Goal: Find specific page/section: Find specific page/section

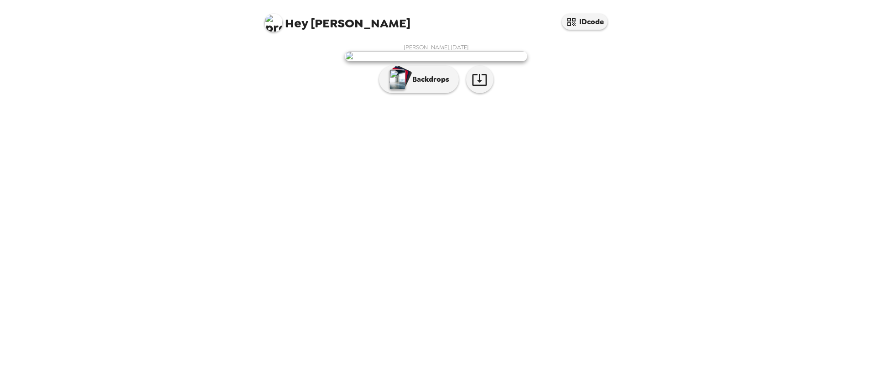
click at [452, 61] on img at bounding box center [436, 56] width 182 height 10
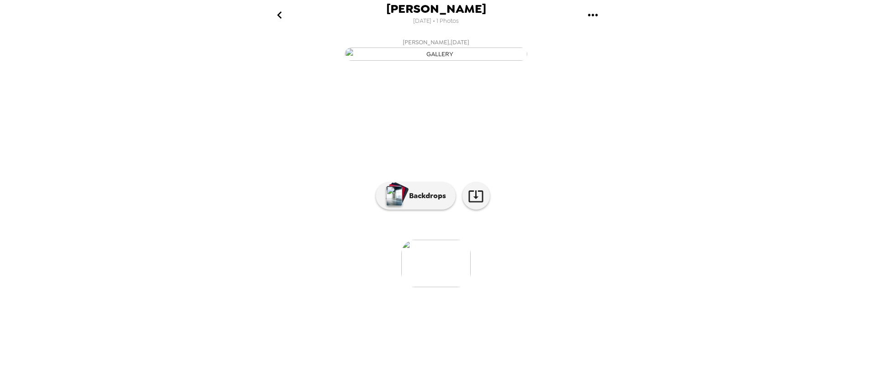
scroll to position [11, 0]
click at [450, 287] on img at bounding box center [435, 262] width 69 height 47
click at [435, 61] on img "button" at bounding box center [436, 53] width 182 height 13
click at [402, 209] on button "Backdrops" at bounding box center [416, 195] width 80 height 27
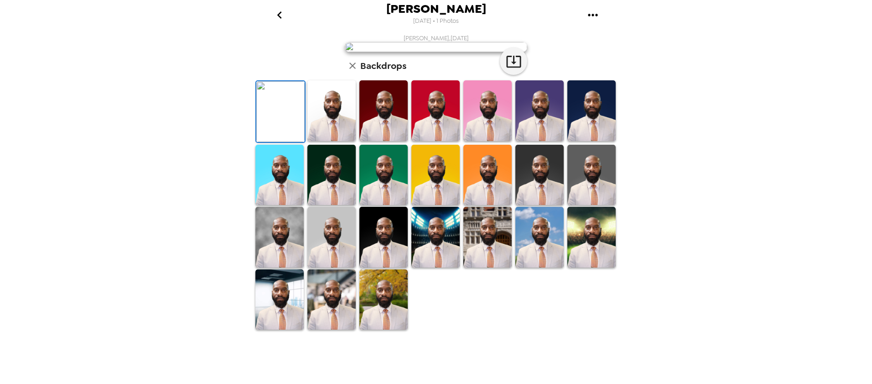
scroll to position [171, 0]
click at [439, 141] on img at bounding box center [435, 110] width 48 height 61
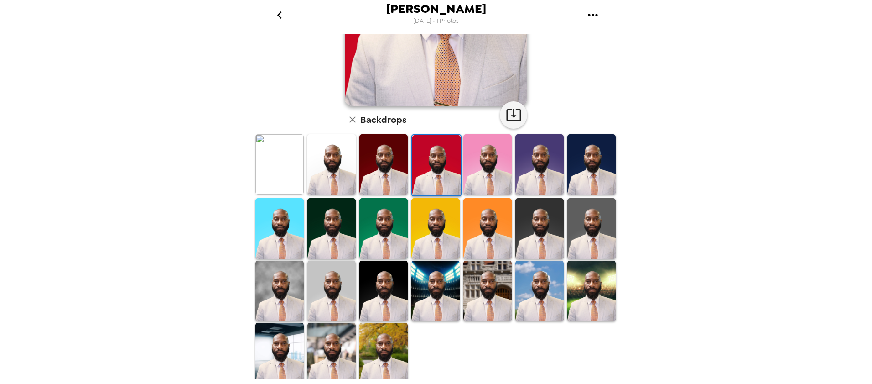
drag, startPoint x: 699, startPoint y: 116, endPoint x: 701, endPoint y: 109, distance: 7.1
click at [699, 114] on div "[PERSON_NAME] [DATE] • 1 Photos [PERSON_NAME] , [DATE] Backdrops" at bounding box center [436, 192] width 872 height 384
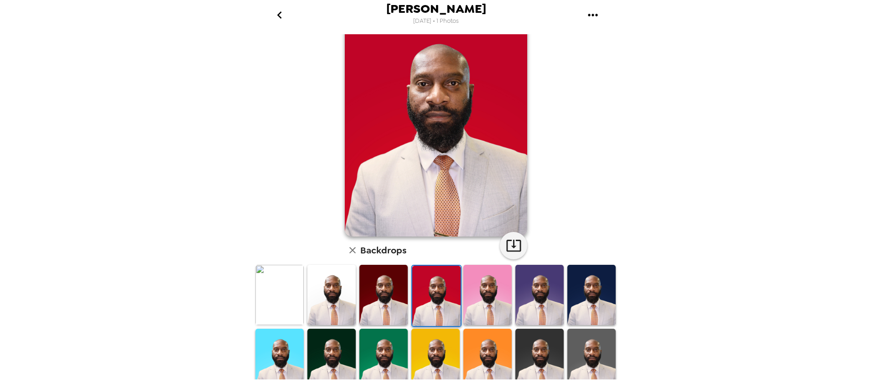
scroll to position [91, 0]
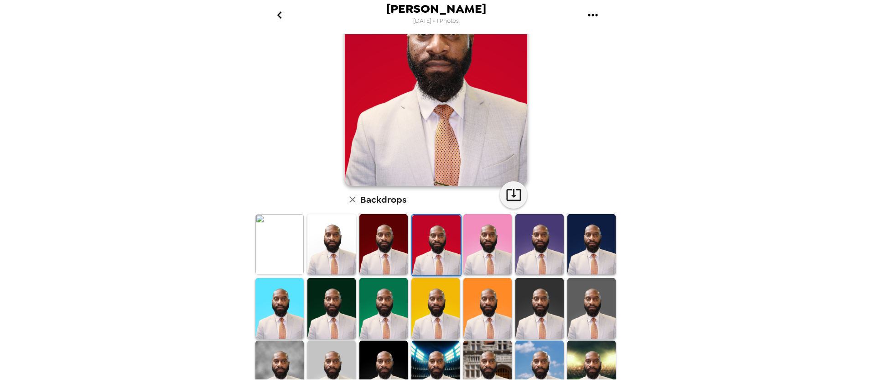
click at [275, 234] on img at bounding box center [279, 244] width 48 height 61
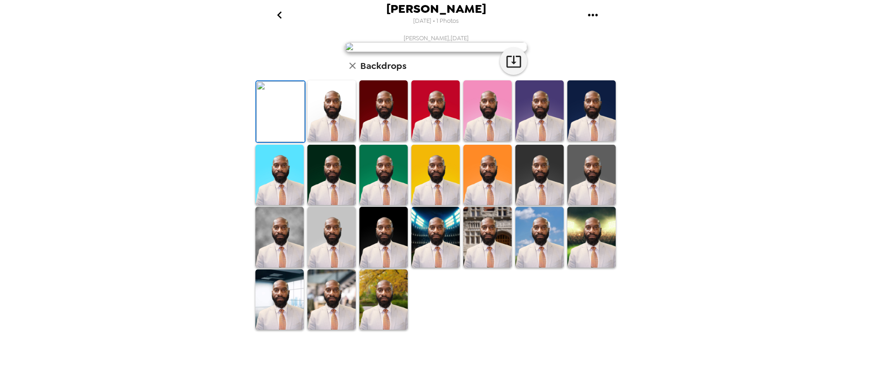
scroll to position [0, 0]
click at [325, 141] on img at bounding box center [331, 110] width 48 height 61
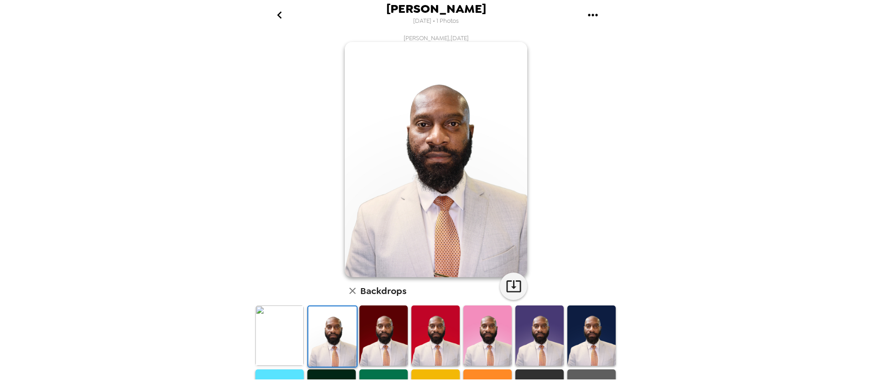
click at [384, 329] on img at bounding box center [383, 335] width 48 height 61
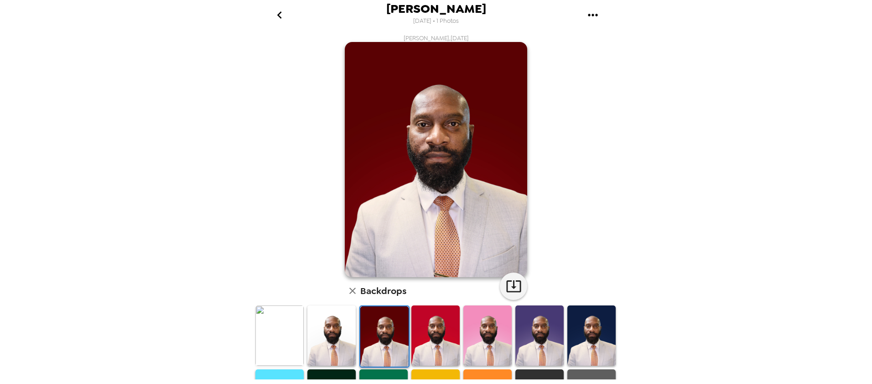
click at [435, 333] on img at bounding box center [435, 335] width 48 height 61
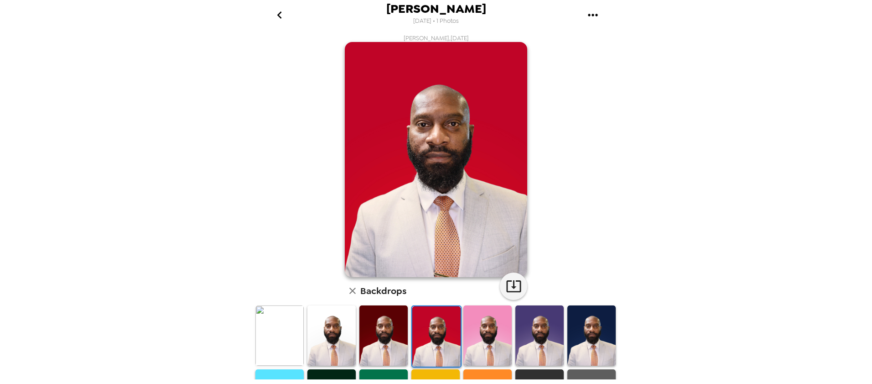
click at [484, 326] on img at bounding box center [487, 335] width 48 height 61
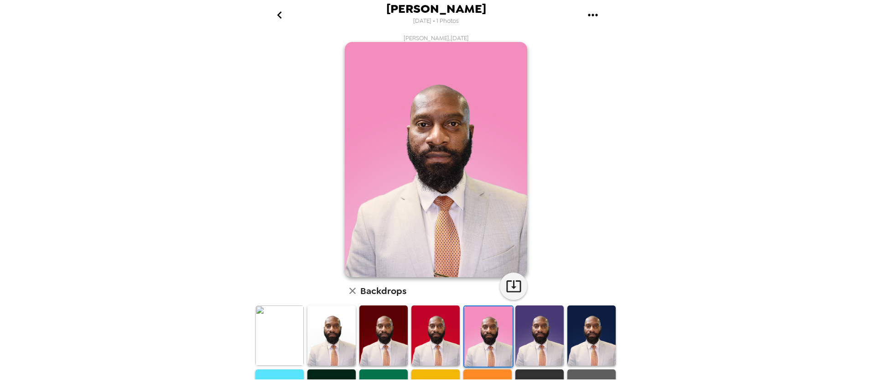
drag, startPoint x: 541, startPoint y: 332, endPoint x: 558, endPoint y: 331, distance: 16.9
click at [542, 332] on img at bounding box center [539, 335] width 48 height 61
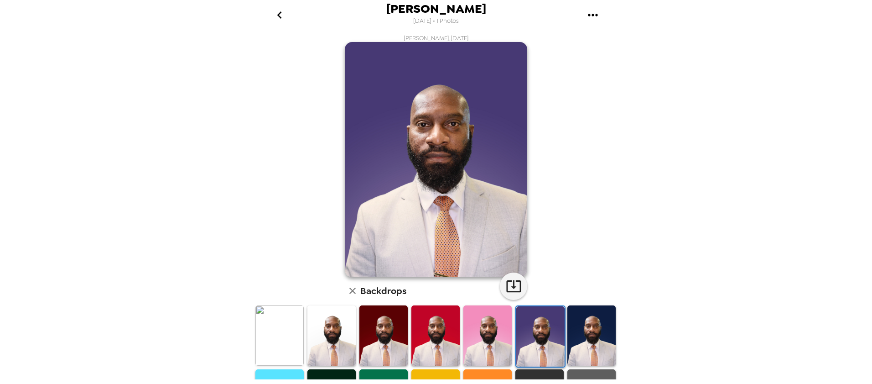
drag, startPoint x: 594, startPoint y: 340, endPoint x: 573, endPoint y: 230, distance: 112.0
click at [594, 339] on img at bounding box center [591, 335] width 48 height 61
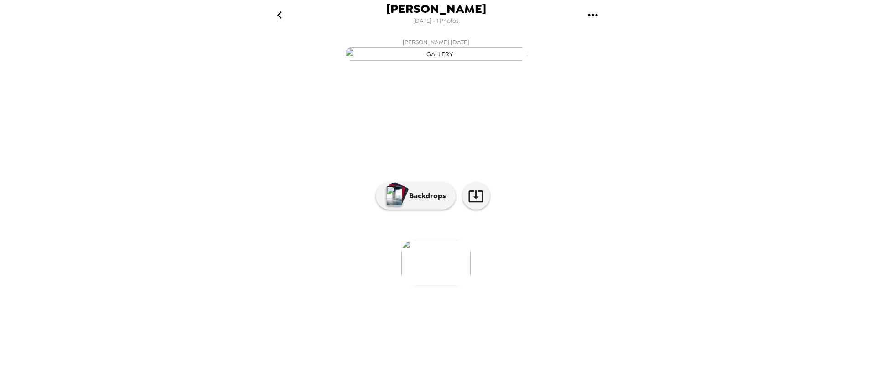
scroll to position [11, 0]
click at [401, 205] on div "button" at bounding box center [398, 193] width 22 height 23
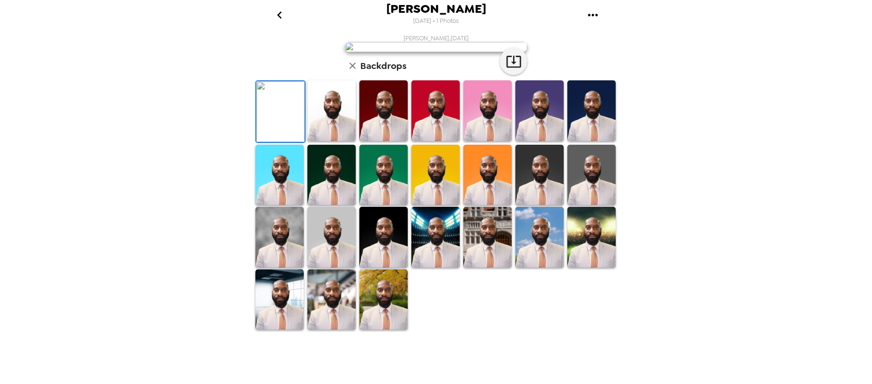
scroll to position [171, 0]
click at [382, 330] on img at bounding box center [383, 299] width 48 height 61
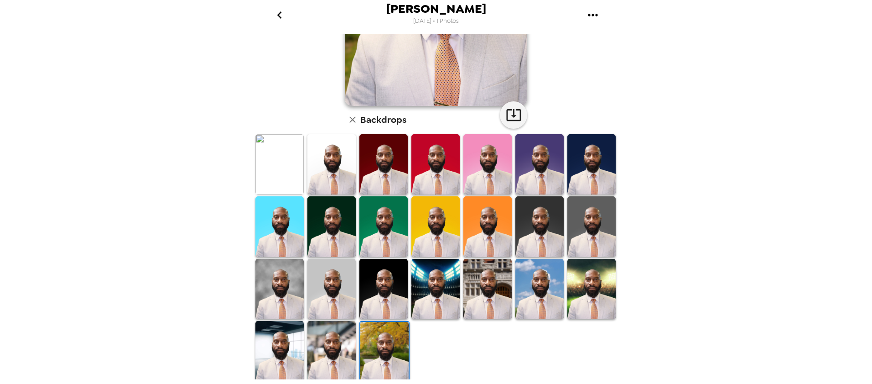
drag, startPoint x: 327, startPoint y: 346, endPoint x: 358, endPoint y: 321, distance: 40.2
click at [327, 346] on img at bounding box center [331, 351] width 48 height 61
click at [436, 277] on img at bounding box center [435, 289] width 48 height 61
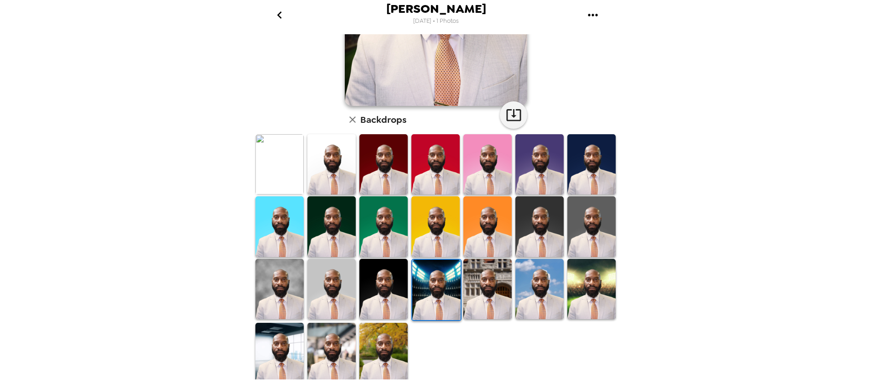
click at [543, 278] on img at bounding box center [539, 289] width 48 height 61
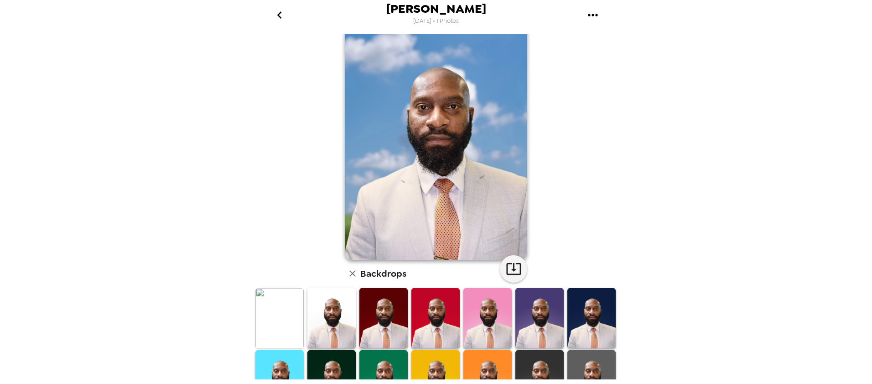
scroll to position [0, 0]
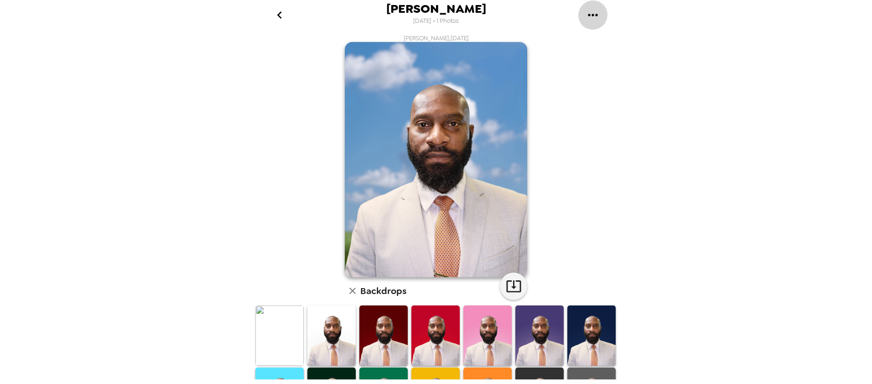
click at [595, 16] on icon "gallery menu" at bounding box center [593, 15] width 15 height 15
click at [234, 121] on div at bounding box center [436, 192] width 872 height 384
click at [279, 15] on icon "go back" at bounding box center [279, 15] width 15 height 15
